Goal: Task Accomplishment & Management: Use online tool/utility

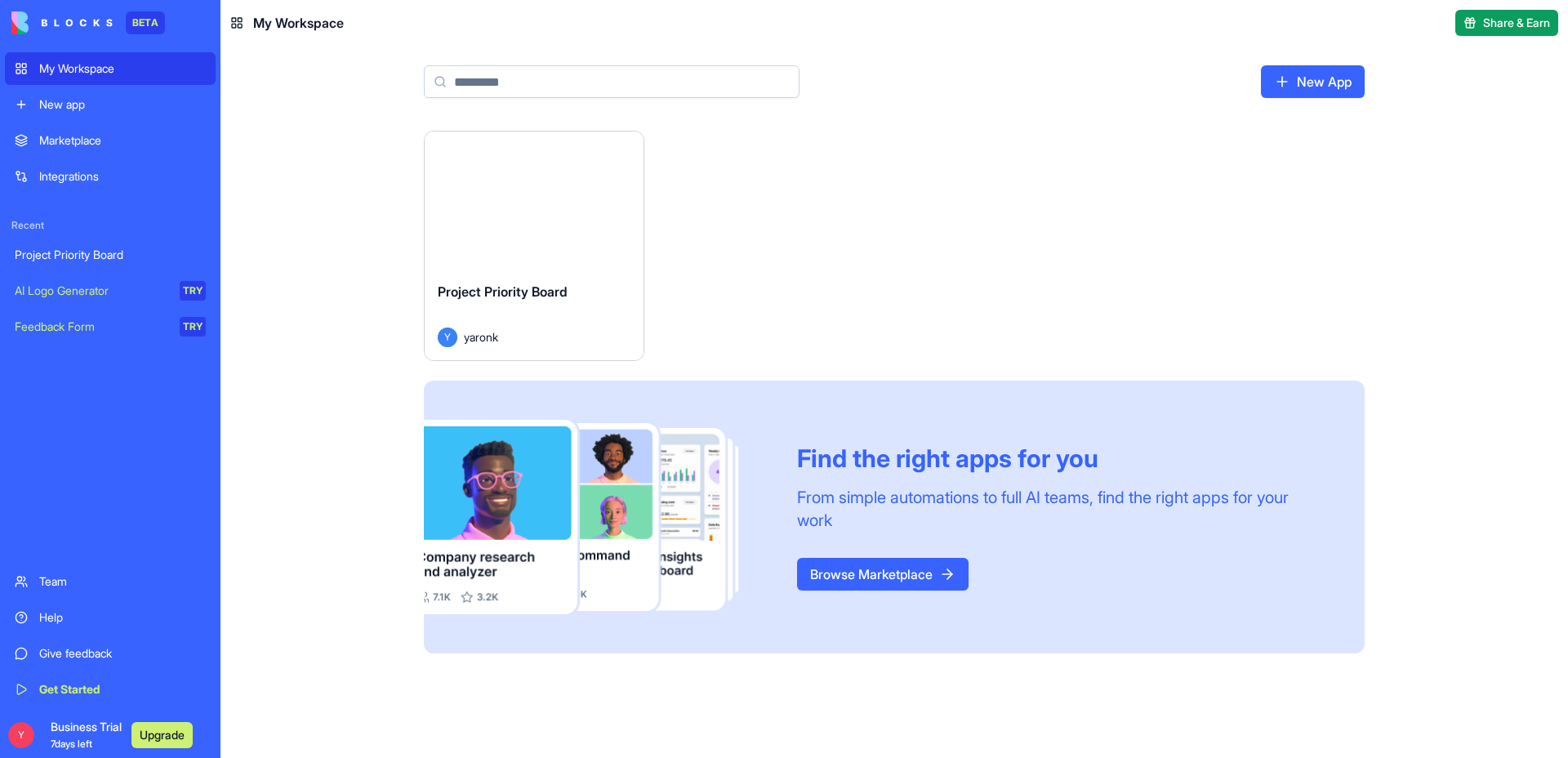
click at [616, 251] on div "Launch" at bounding box center [534, 200] width 219 height 138
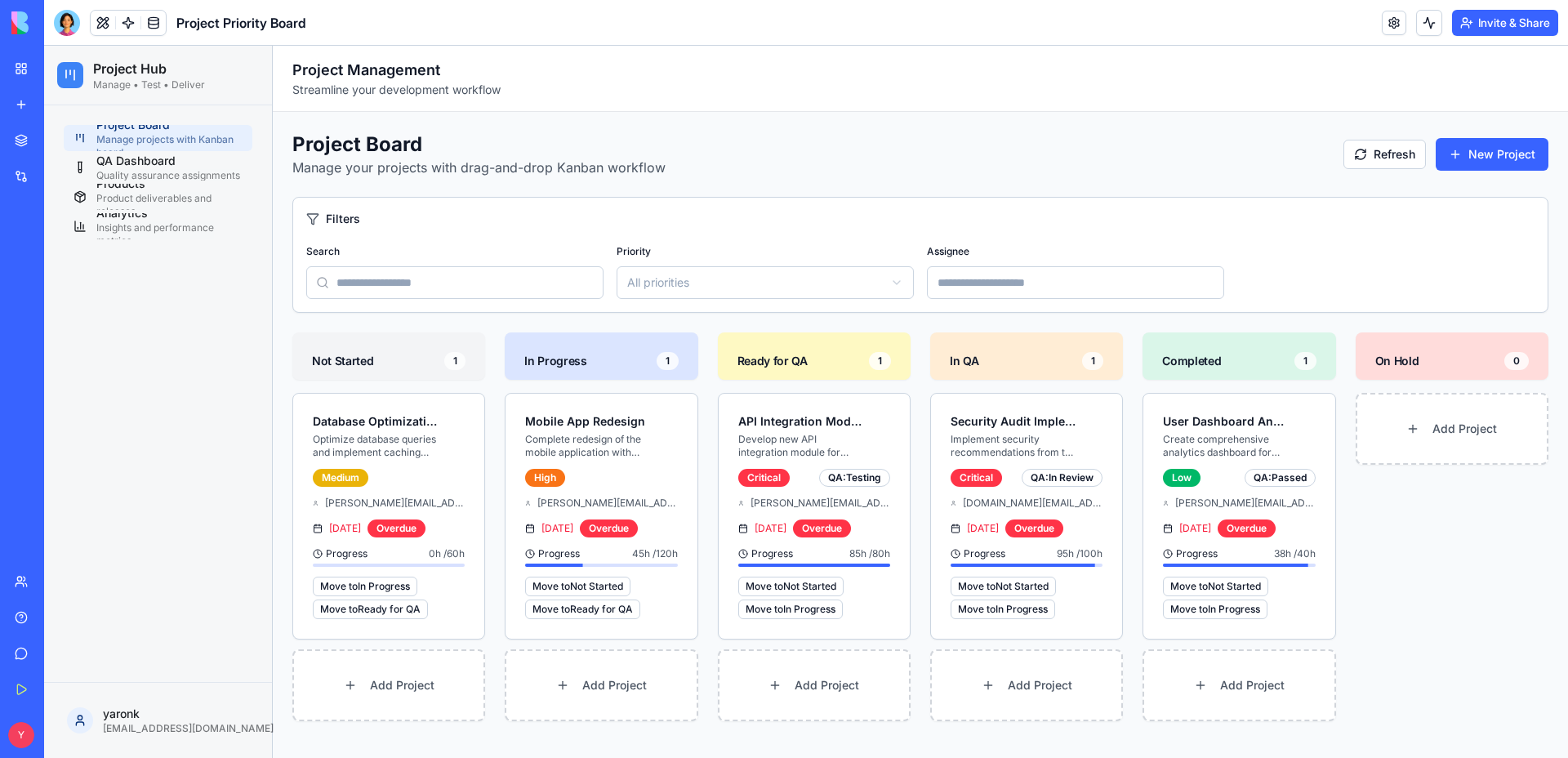
click at [178, 531] on div "Project Board Manage projects with Kanban board QA Dashboard Quality assurance …" at bounding box center [158, 393] width 228 height 577
click at [153, 177] on div "Quality assurance assignments" at bounding box center [169, 175] width 146 height 13
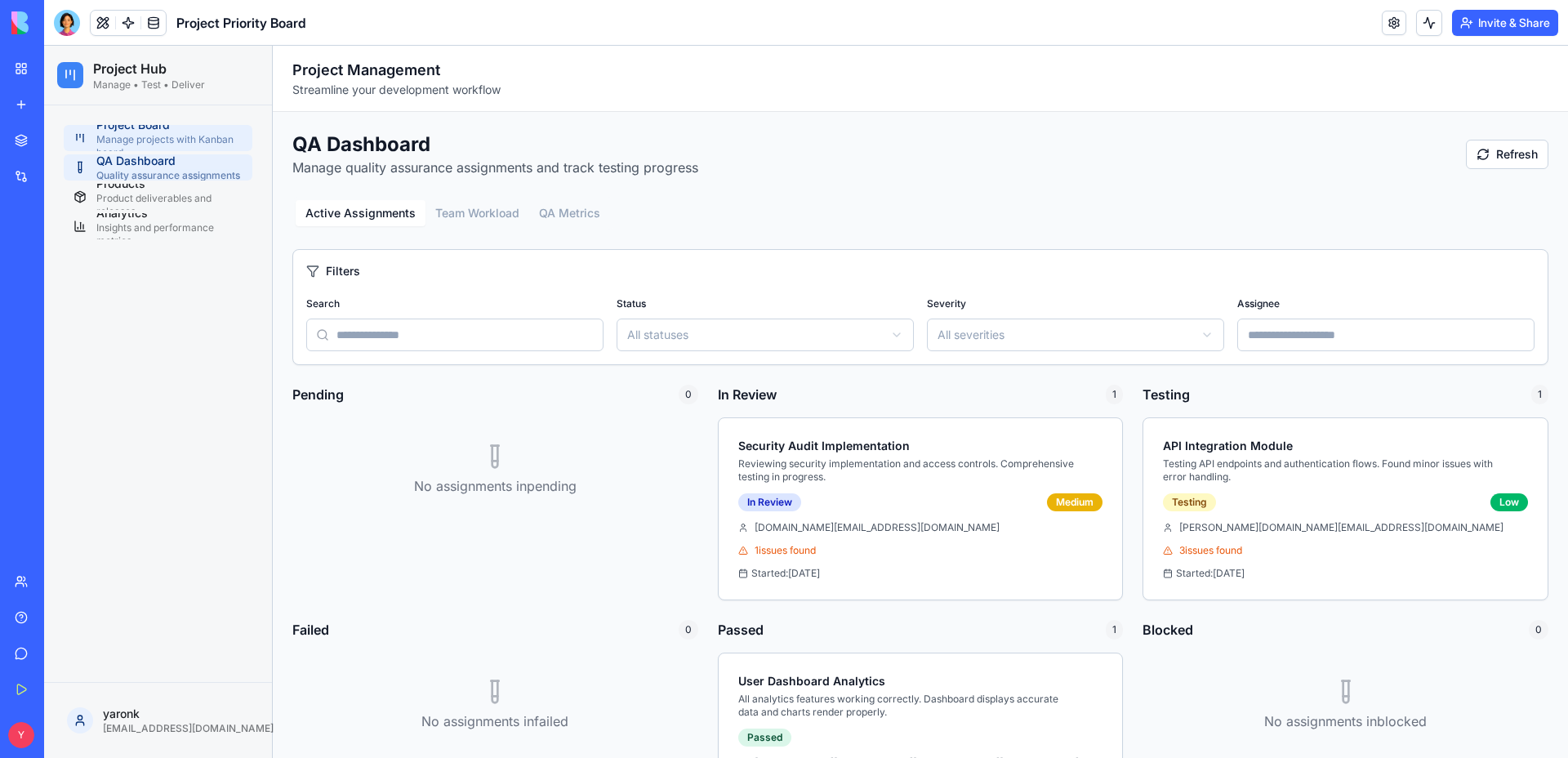
click at [144, 144] on div "Manage projects with Kanban board" at bounding box center [169, 146] width 146 height 26
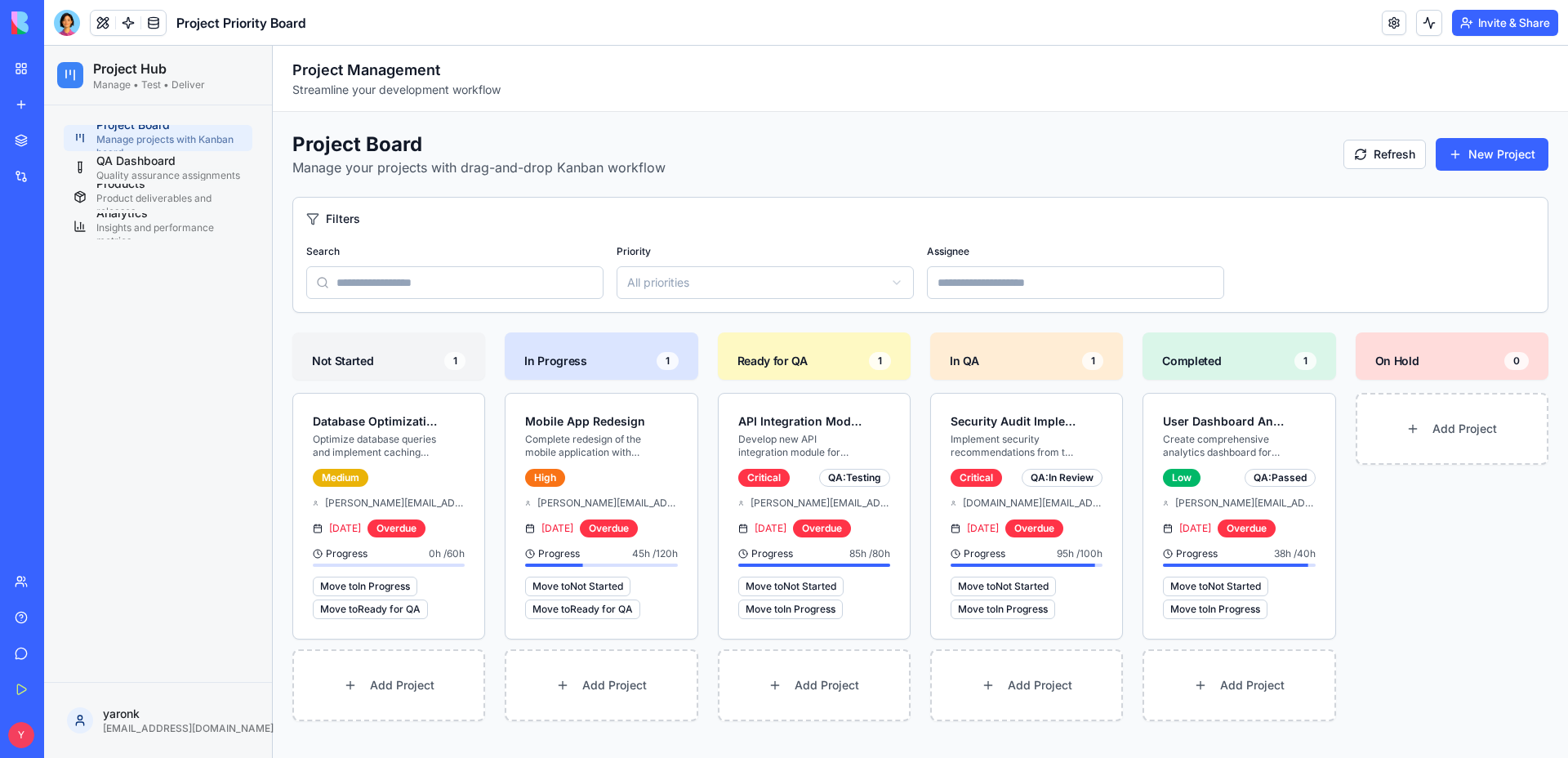
click at [33, 70] on link "My Workspace" at bounding box center [38, 68] width 65 height 32
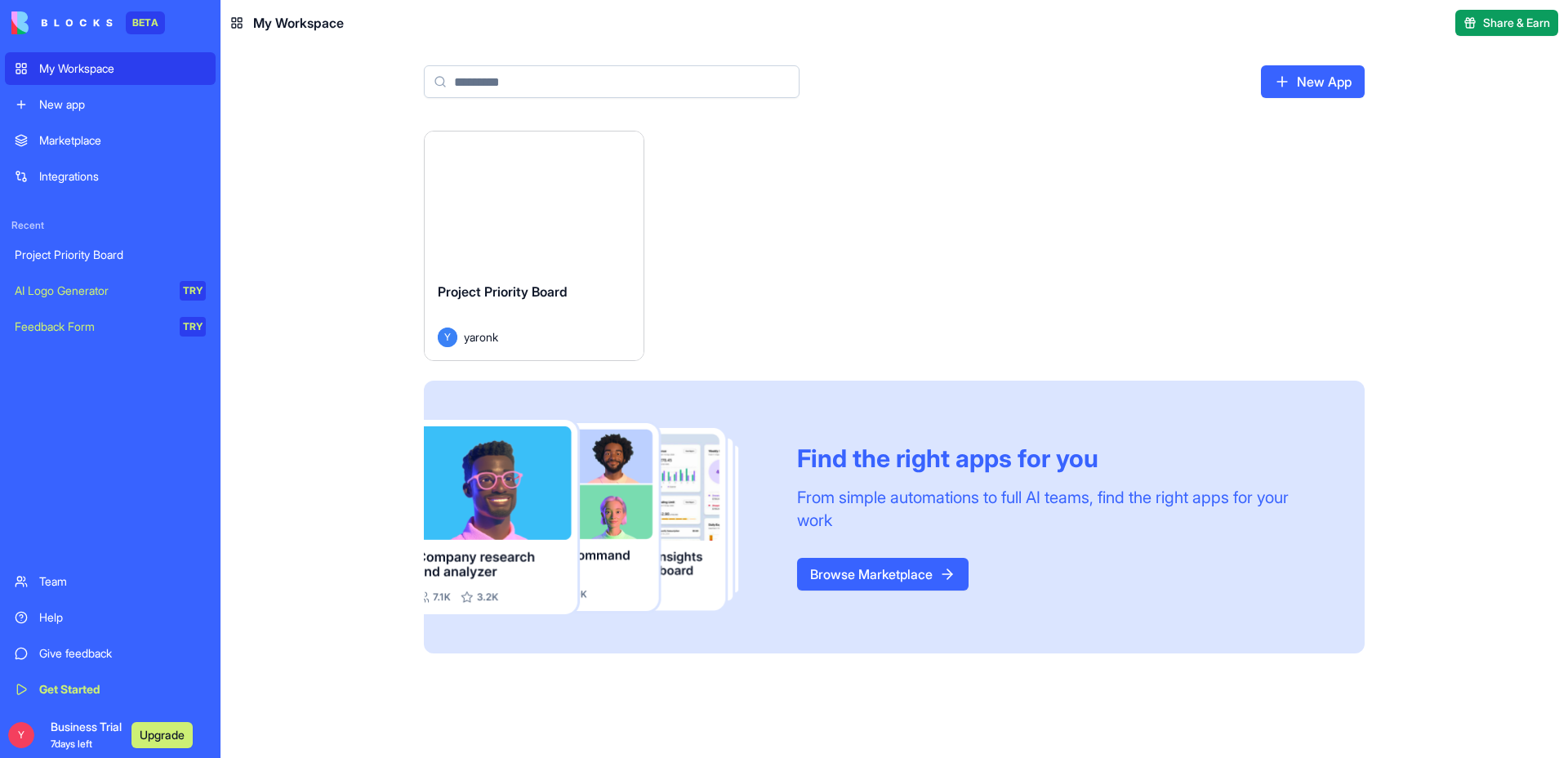
click at [1331, 89] on link "New App" at bounding box center [1312, 81] width 103 height 32
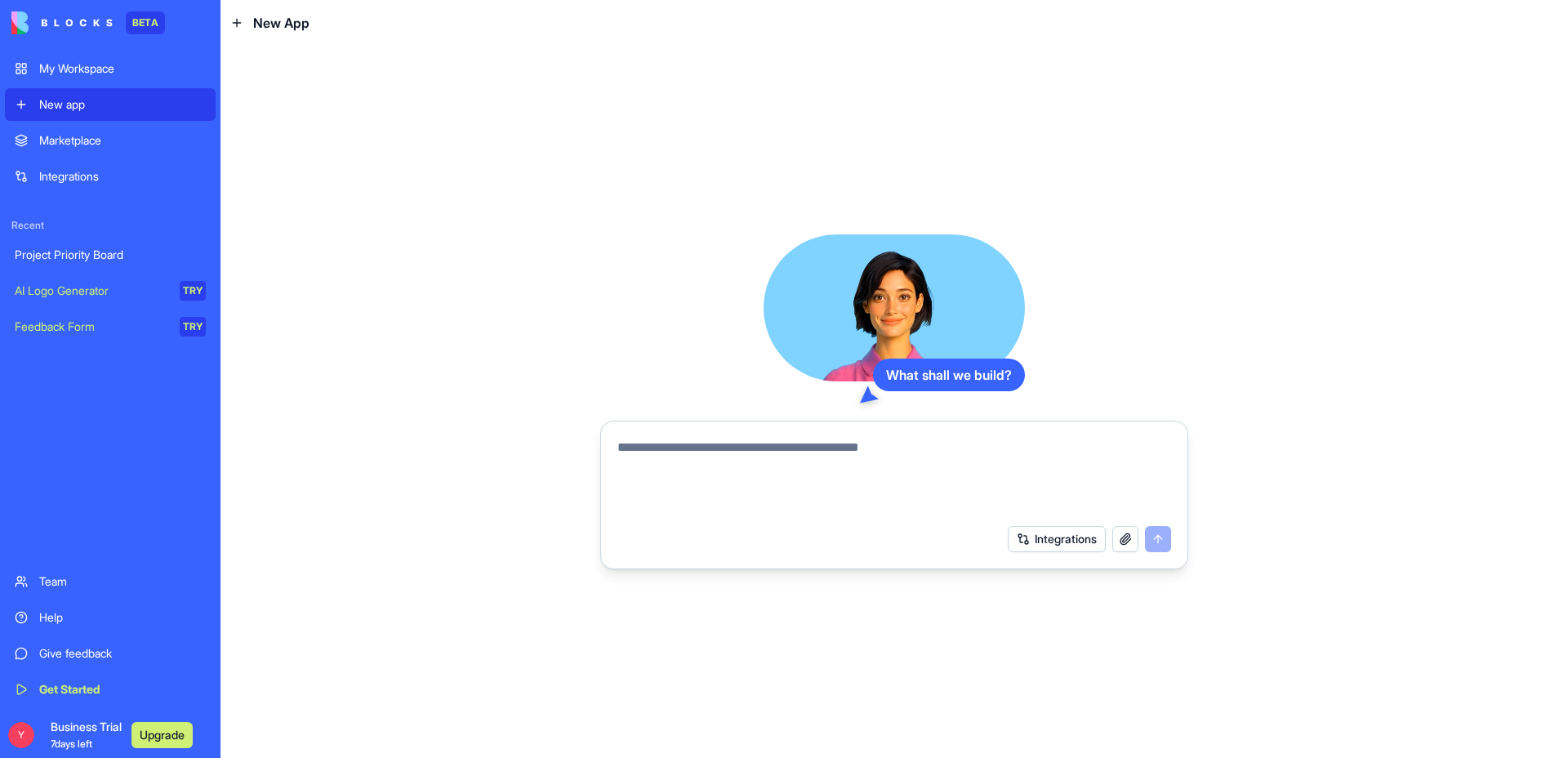
click at [951, 442] on textarea at bounding box center [894, 477] width 554 height 79
click at [1057, 538] on button "Integrations" at bounding box center [1056, 538] width 98 height 26
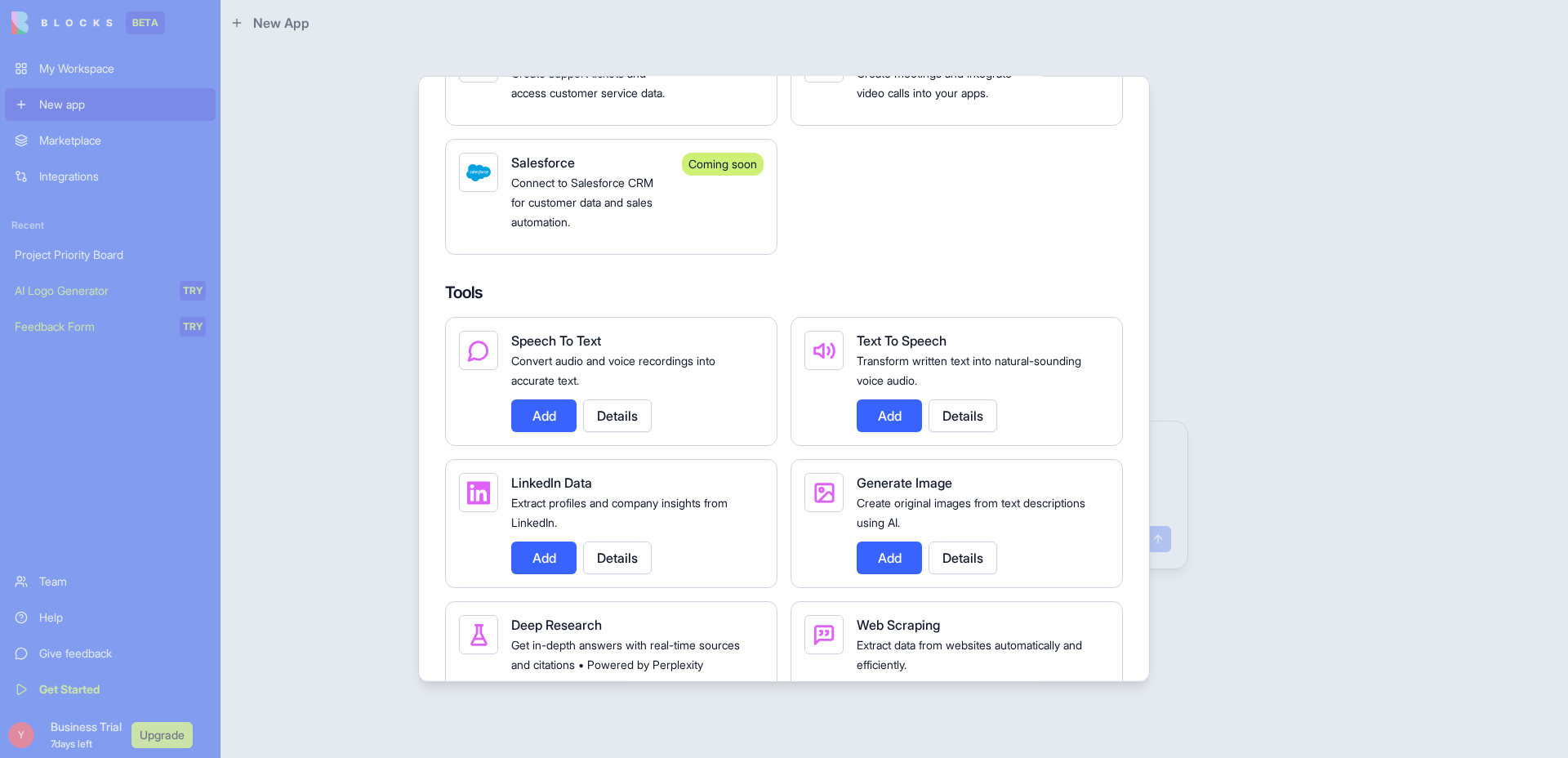
scroll to position [2850, 0]
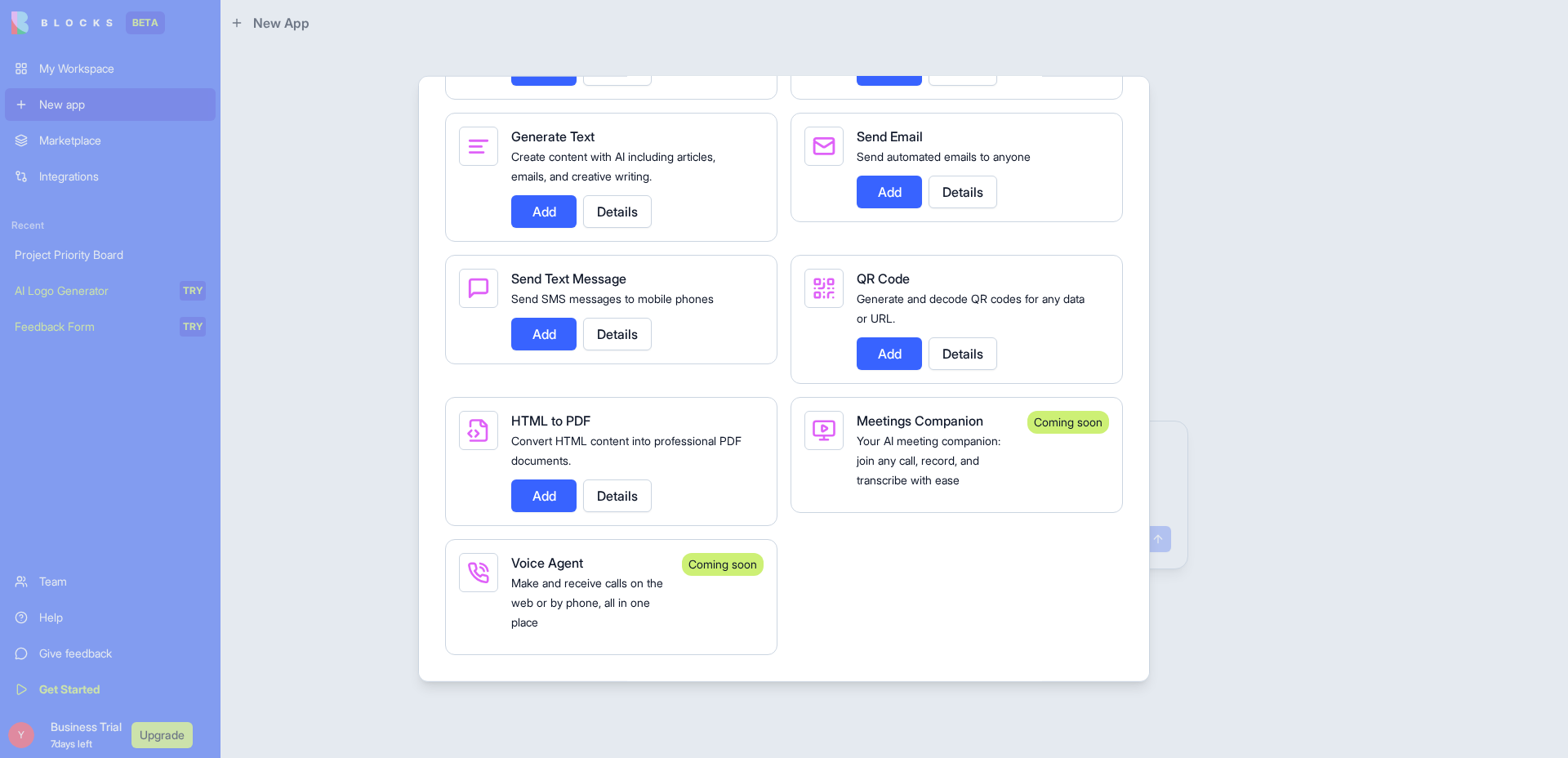
click at [1368, 309] on div at bounding box center [784, 379] width 1568 height 758
